Goal: Submit feedback/report problem

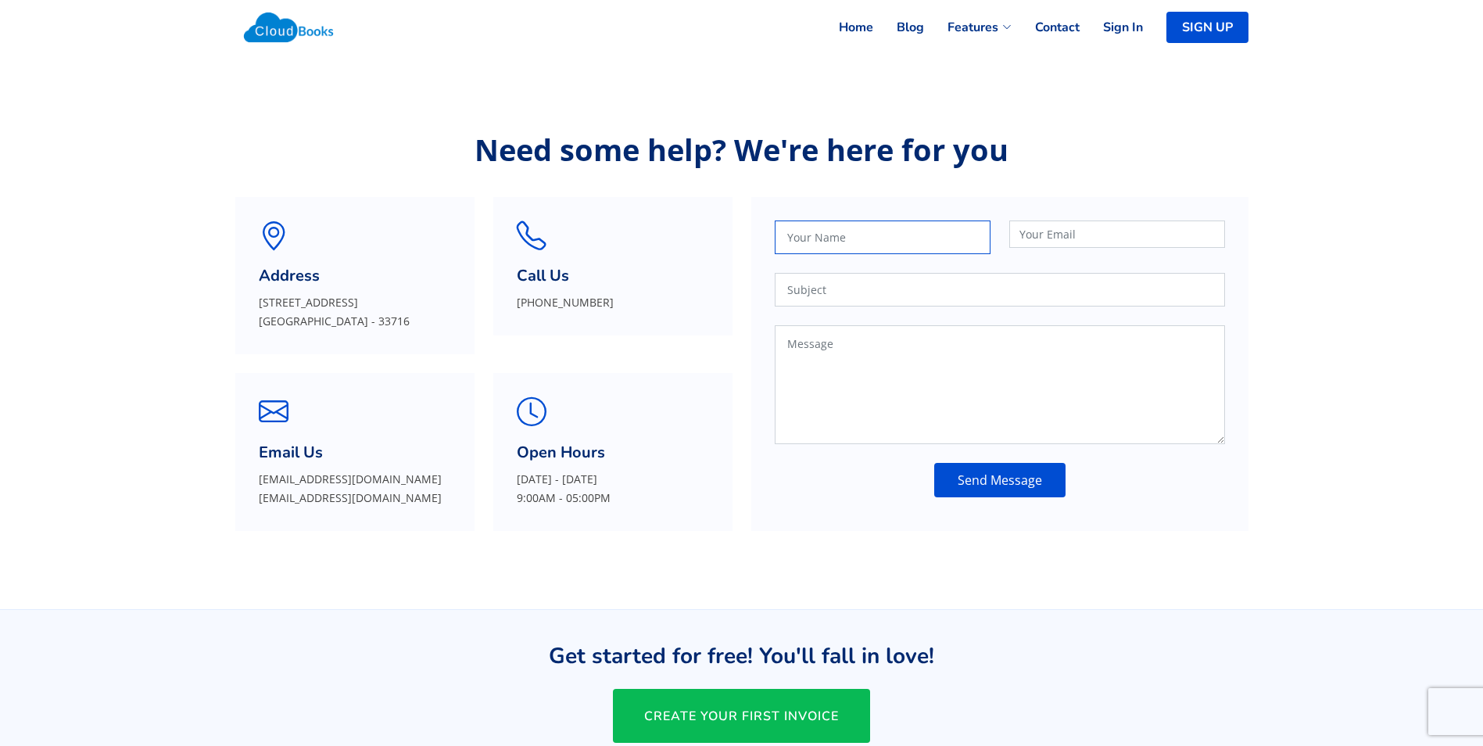
click at [866, 239] on input "text" at bounding box center [882, 237] width 216 height 34
type input "[PERSON_NAME]"
type input "[EMAIL_ADDRESS][DOMAIN_NAME]"
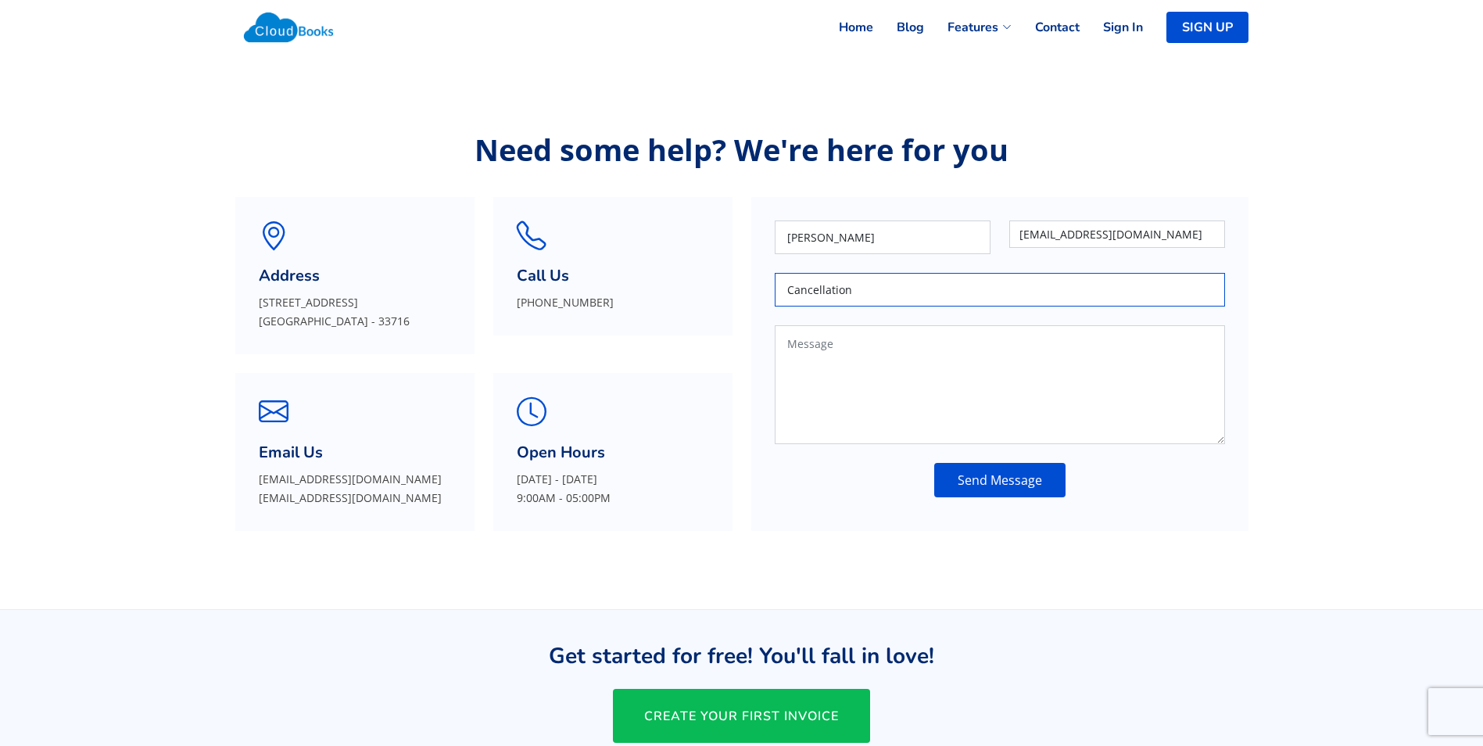
type input "Cancellation"
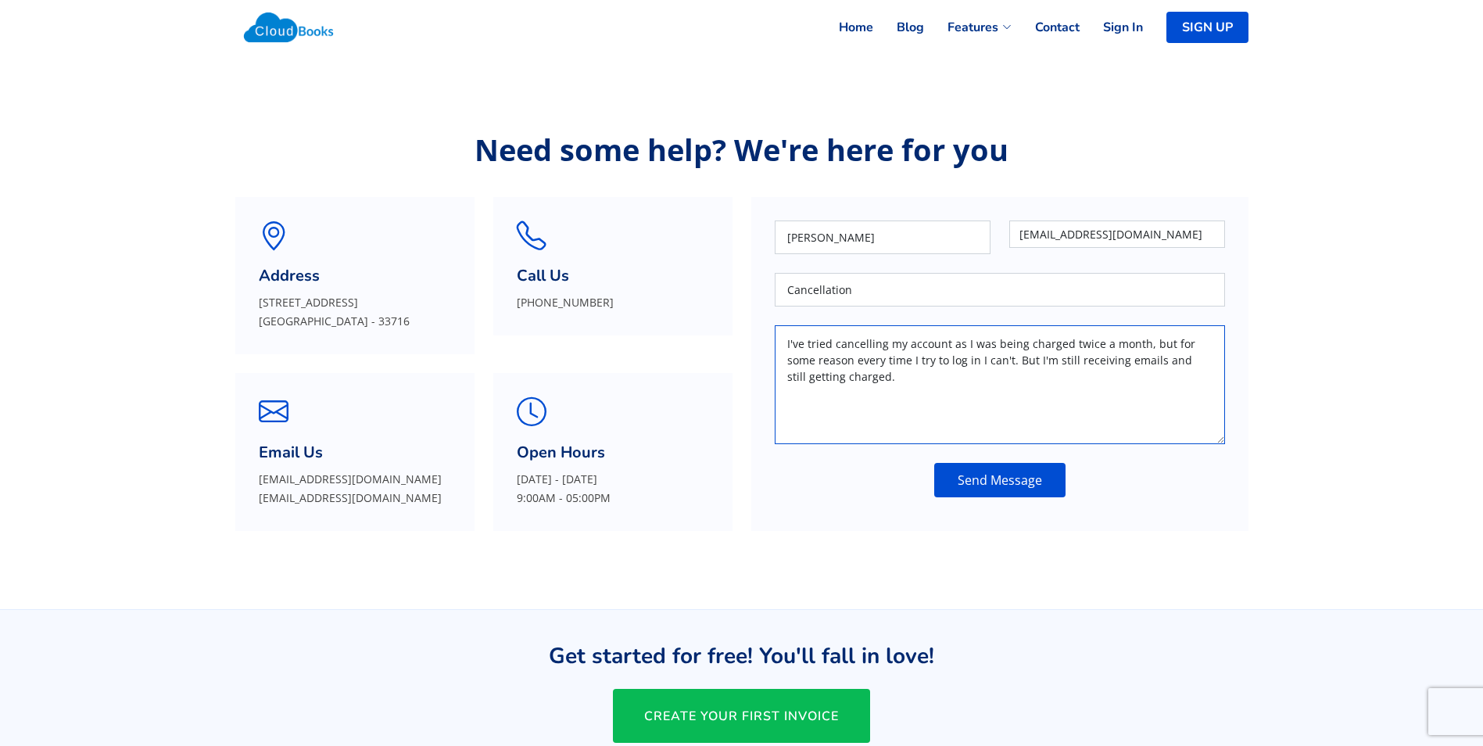
click at [1121, 373] on textarea "I've tried cancelling my account as I was being charged twice a month, but for …" at bounding box center [999, 384] width 450 height 119
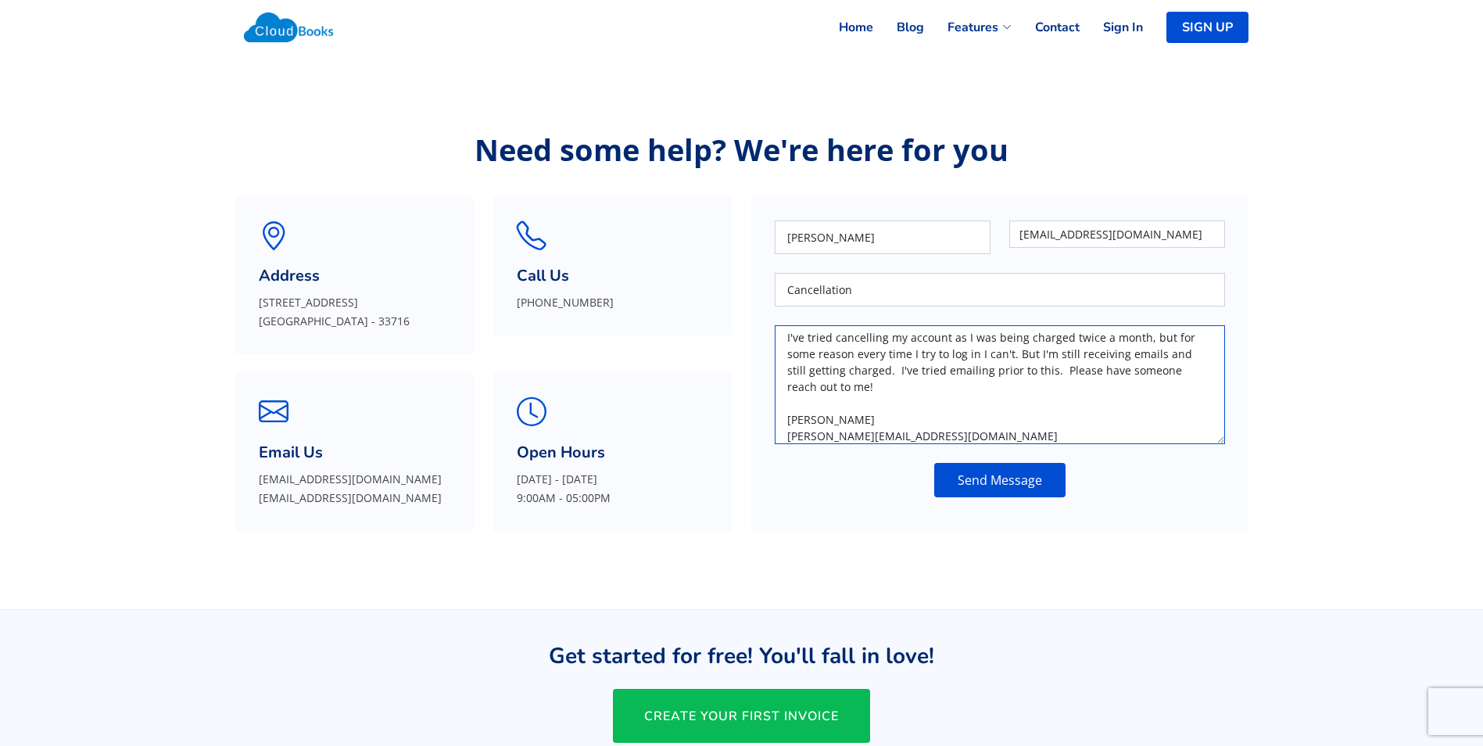
scroll to position [23, 0]
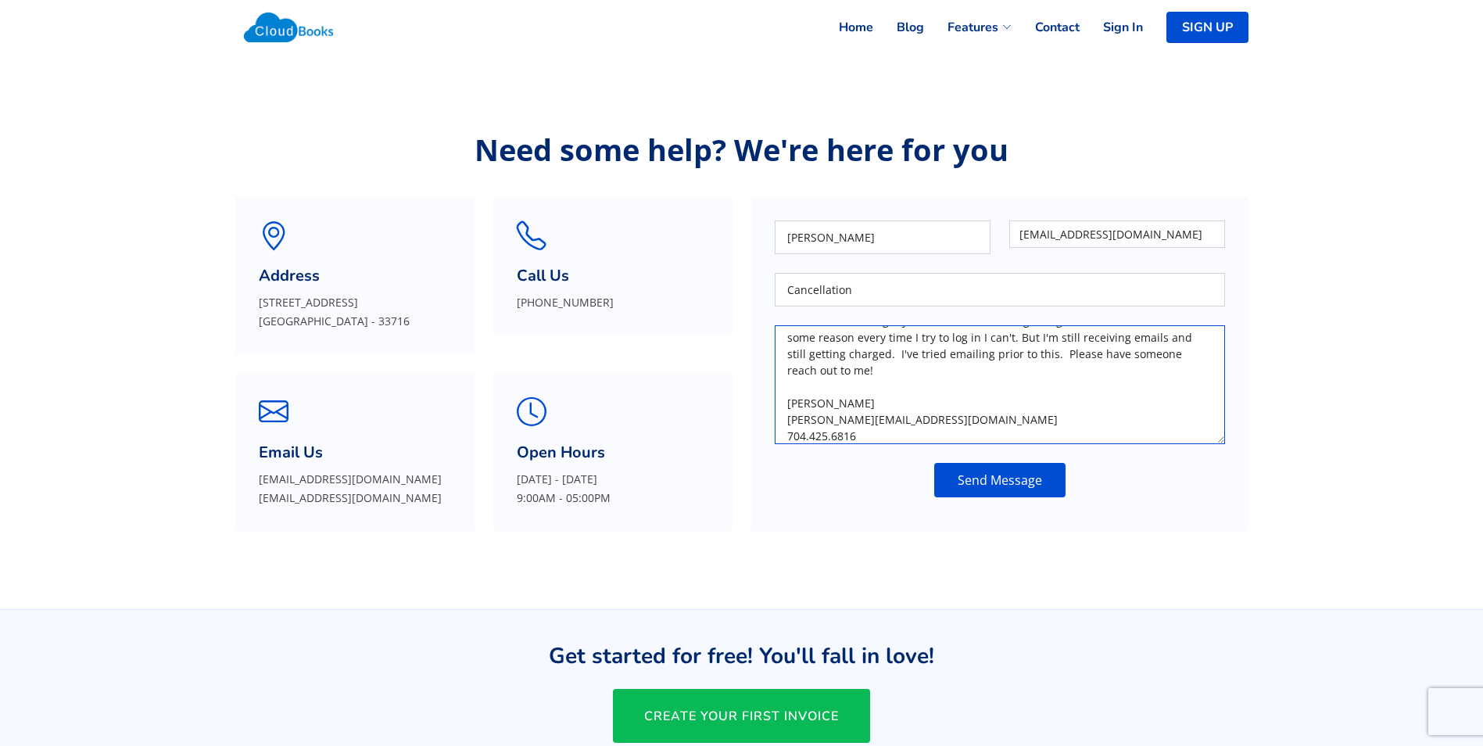
click at [946, 368] on textarea "I've tried cancelling my account as I was being charged twice a month, but for …" at bounding box center [999, 384] width 450 height 119
type textarea "I've tried cancelling my account as I was being charged twice a month, but for …"
click at [986, 488] on button "Send Message" at bounding box center [999, 480] width 131 height 34
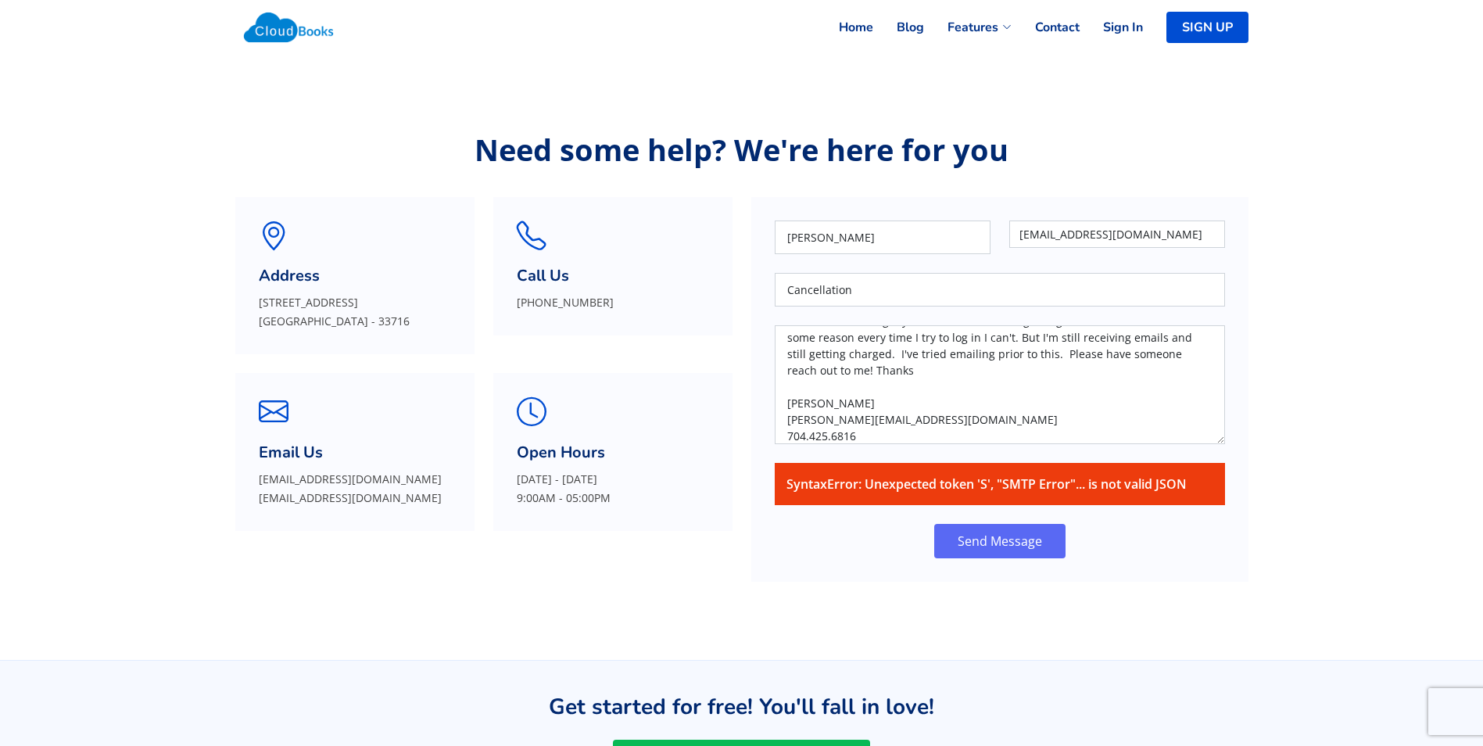
click at [1036, 527] on button "Send Message" at bounding box center [999, 541] width 131 height 34
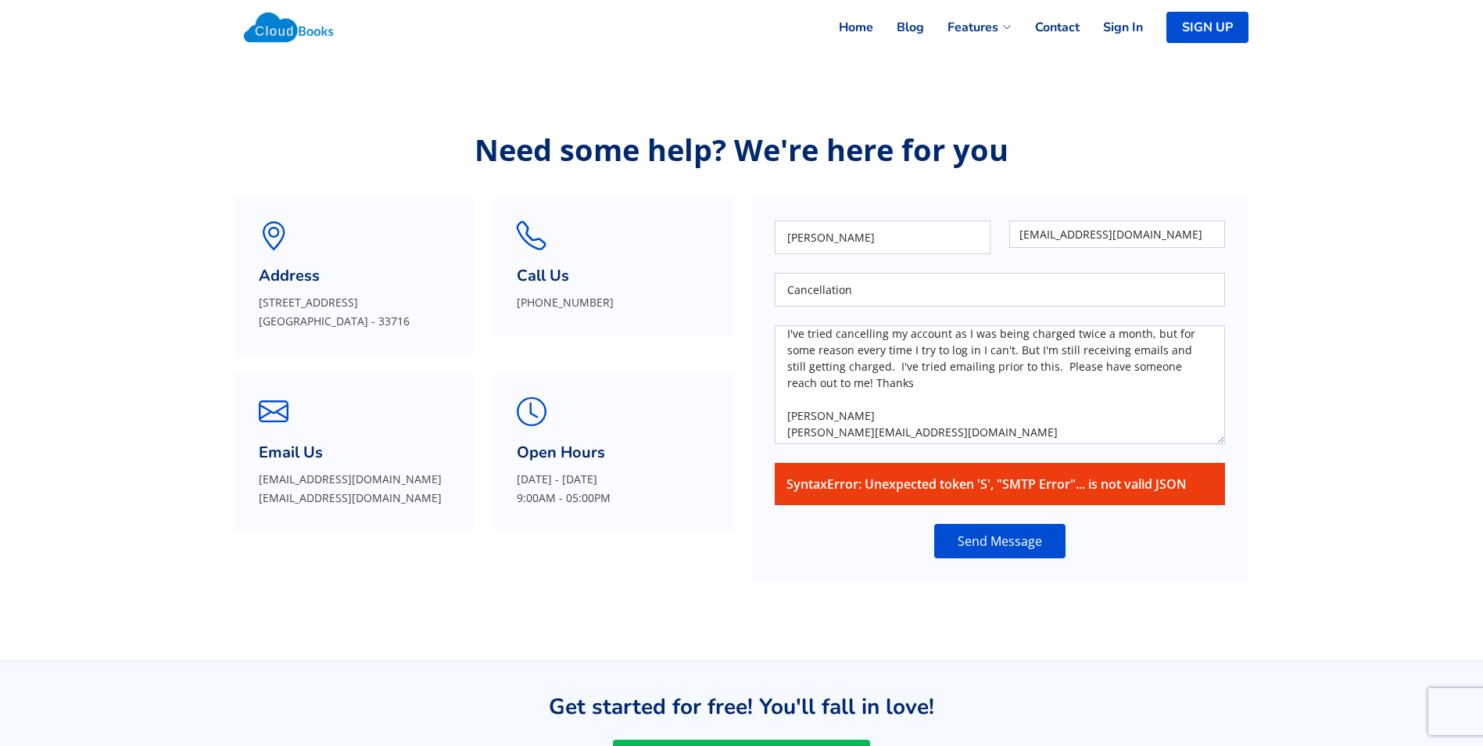
scroll to position [0, 0]
